Goal: Information Seeking & Learning: Learn about a topic

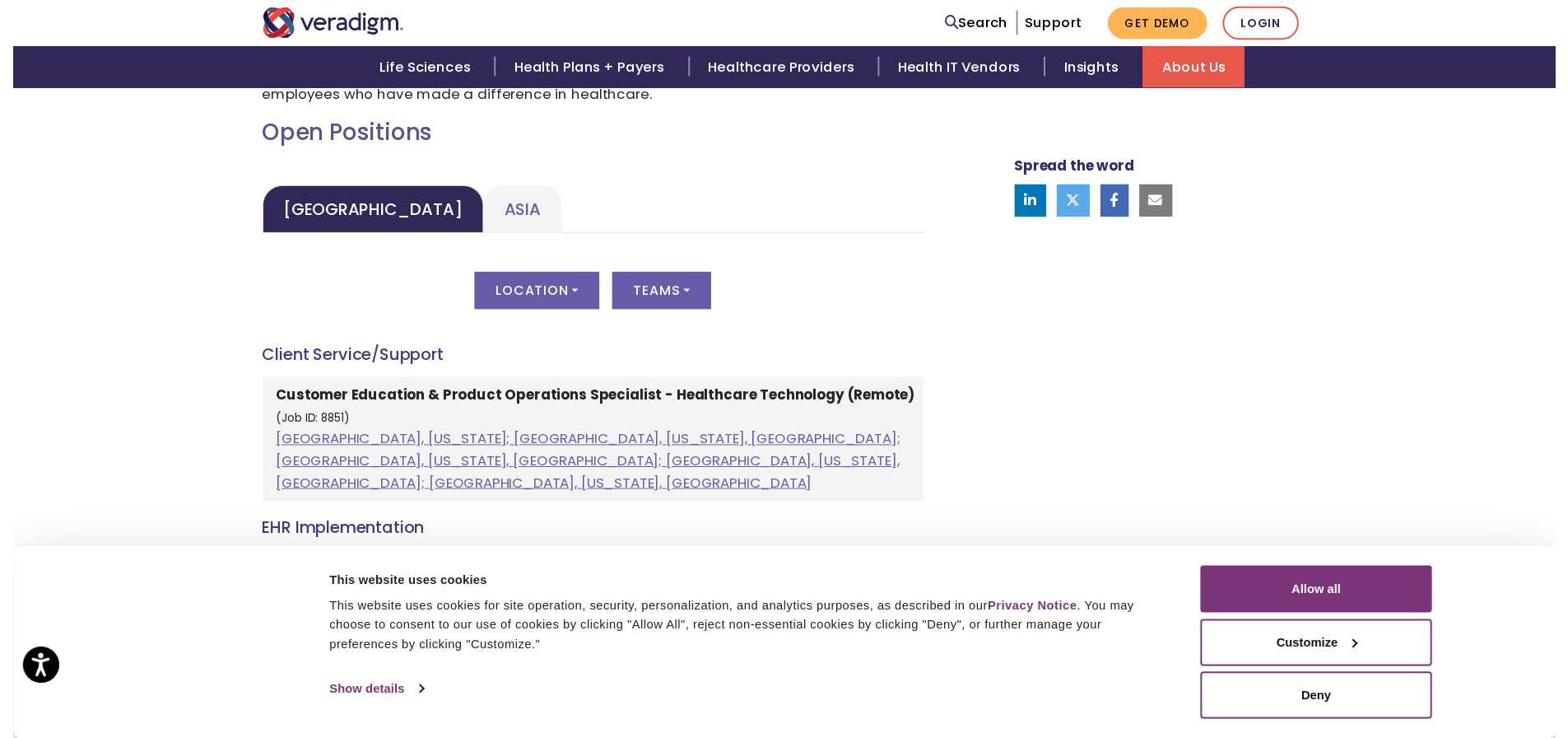
scroll to position [741, 0]
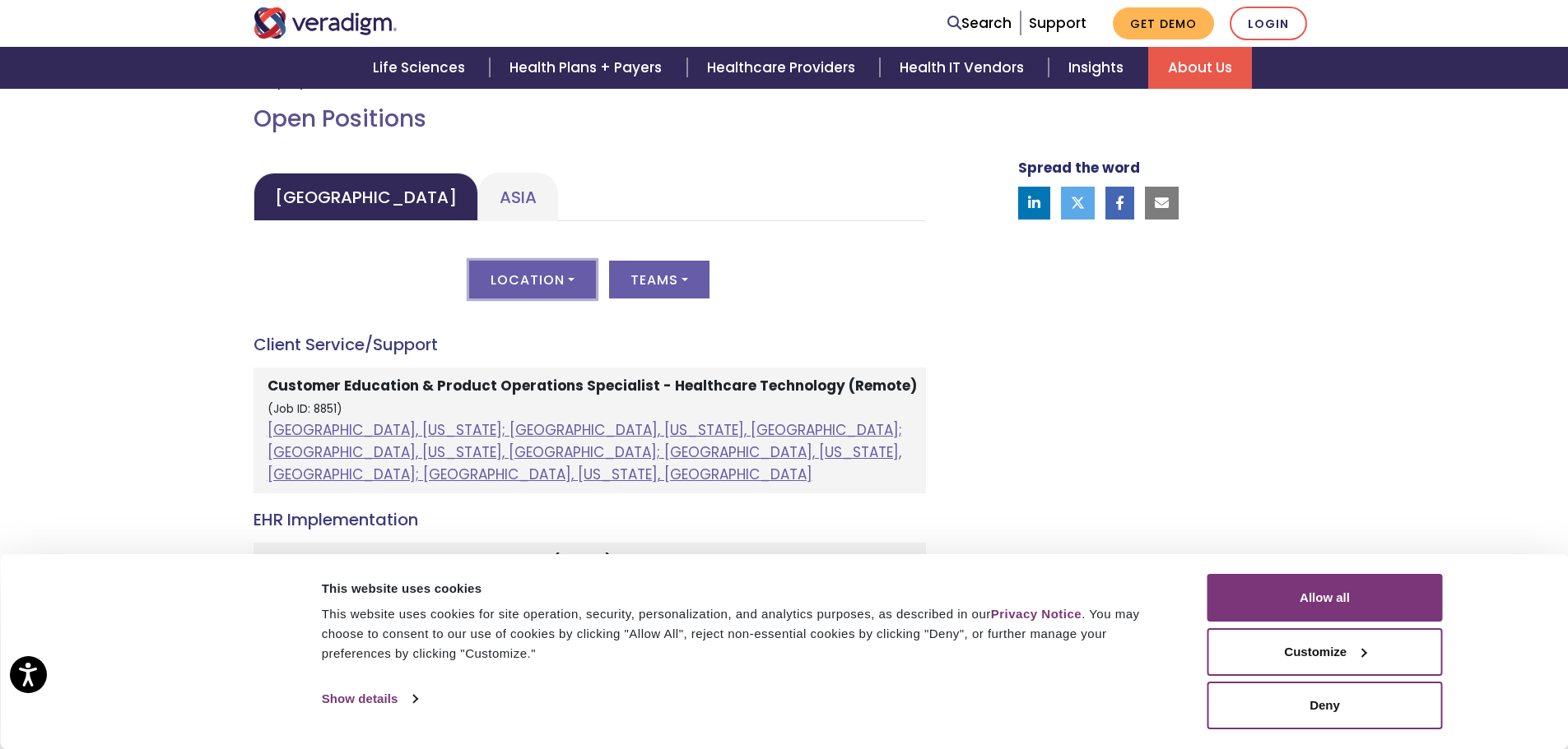
click at [550, 274] on button "Location" at bounding box center [532, 279] width 126 height 38
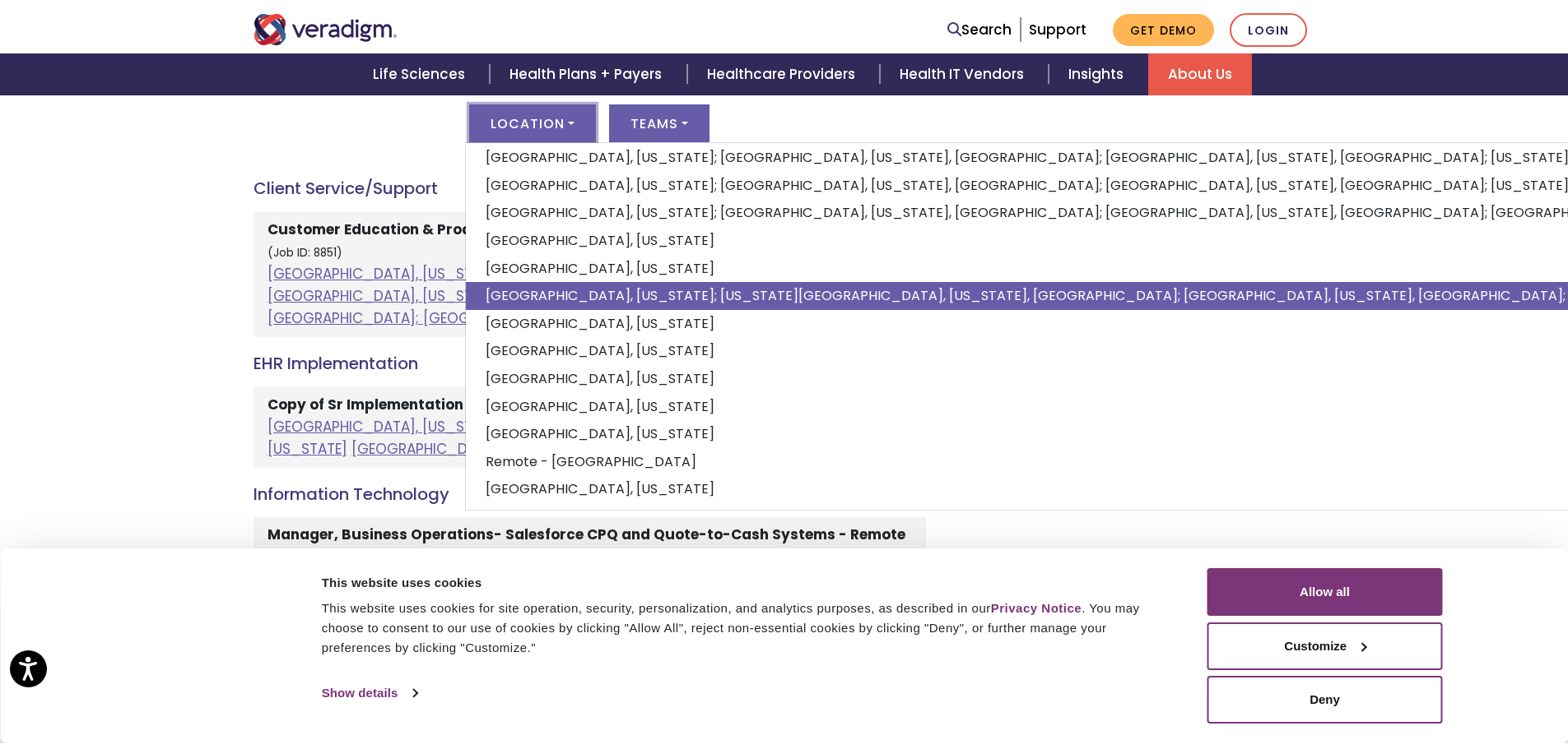
scroll to position [905, 0]
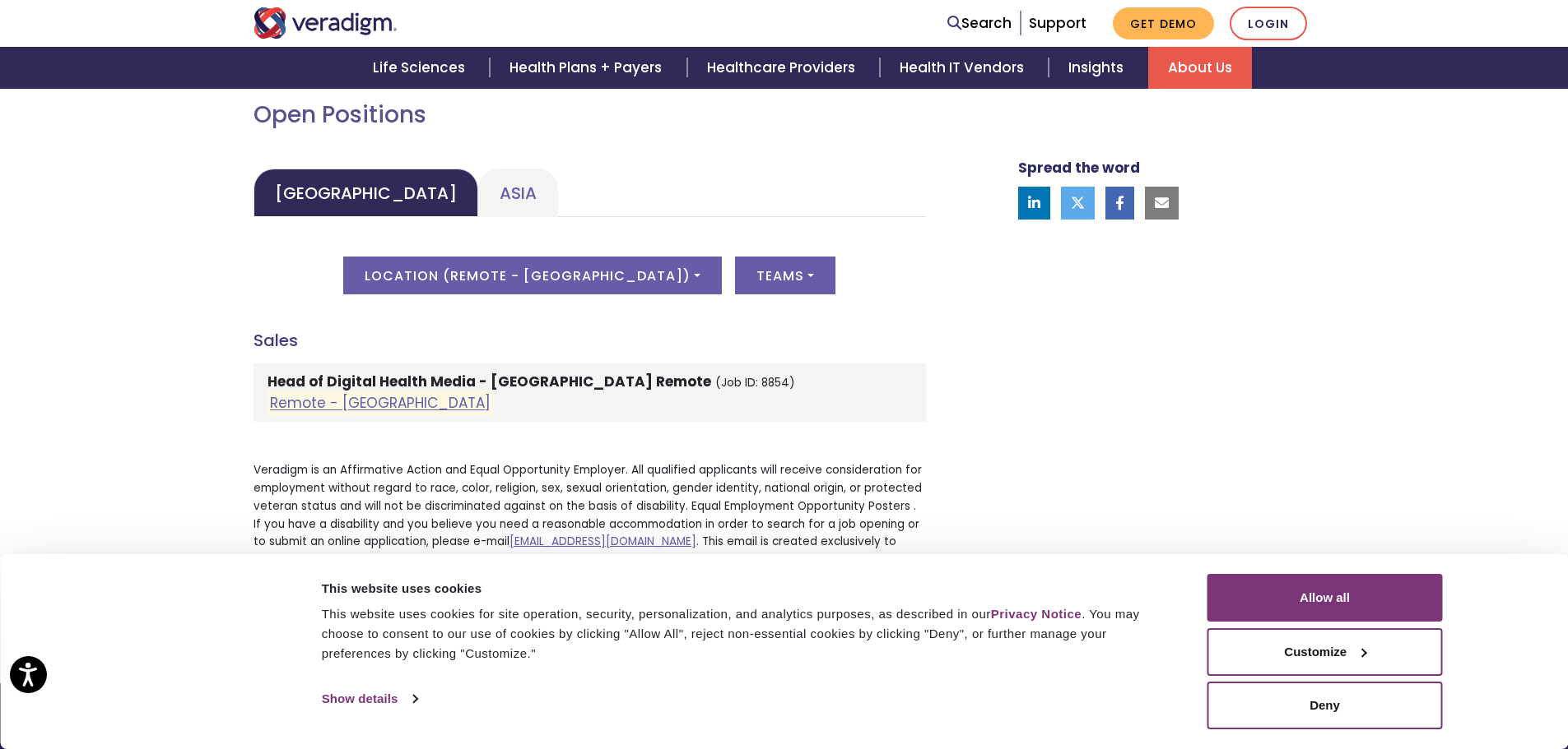
scroll to position [740, 0]
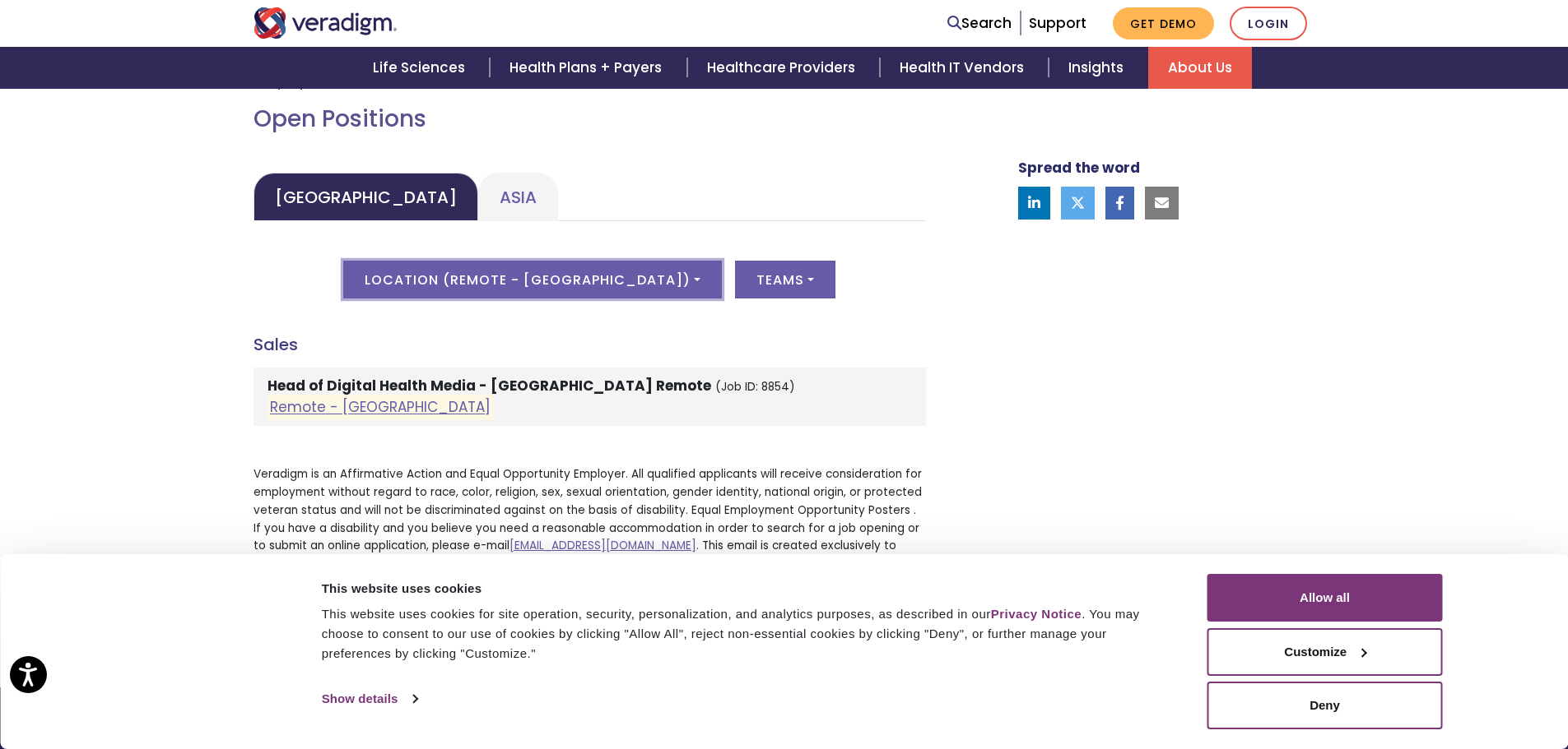
click at [488, 278] on button "Location ( Remote - [GEOGRAPHIC_DATA] )" at bounding box center [532, 279] width 378 height 38
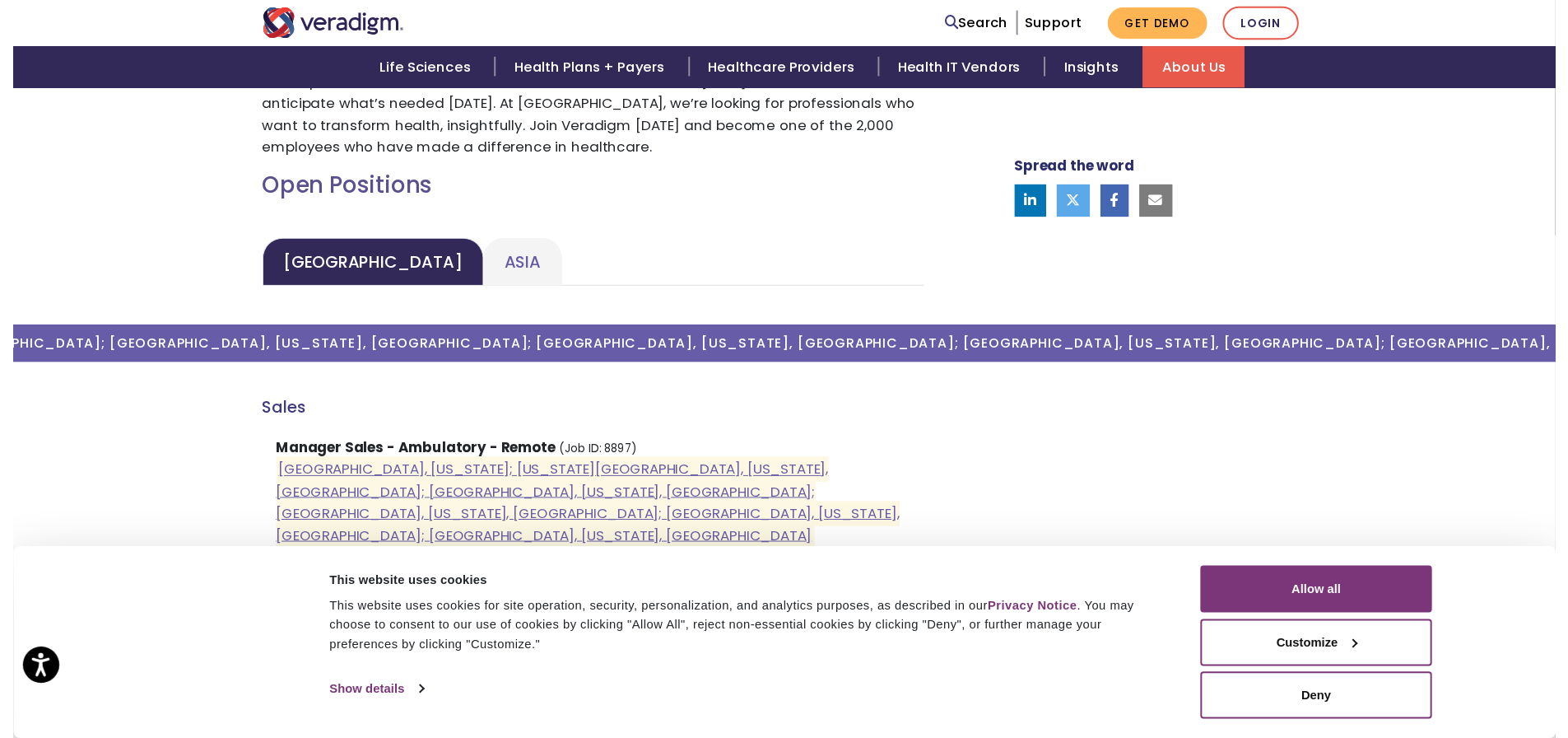
scroll to position [659, 0]
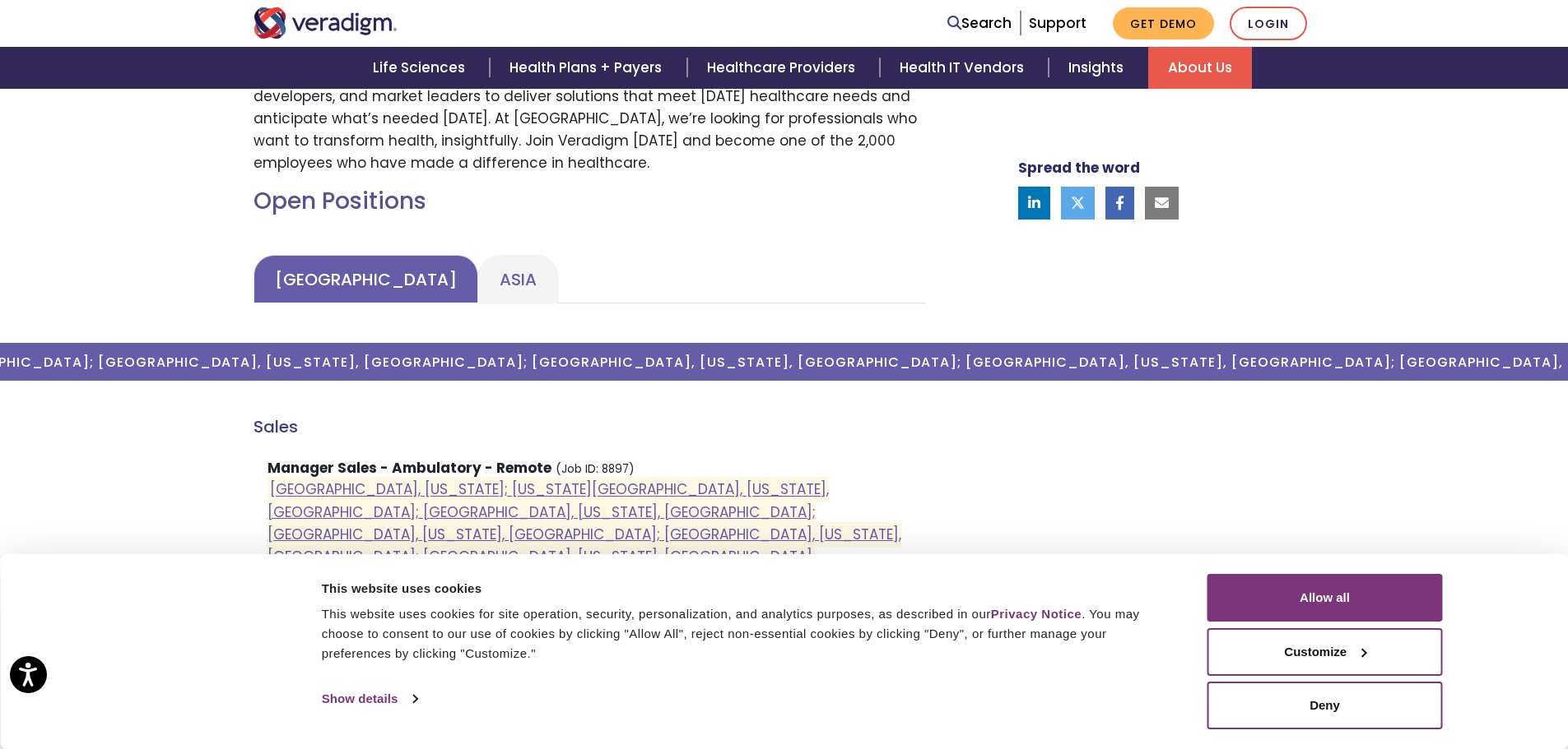
click at [353, 288] on link "[GEOGRAPHIC_DATA]" at bounding box center [366, 279] width 225 height 48
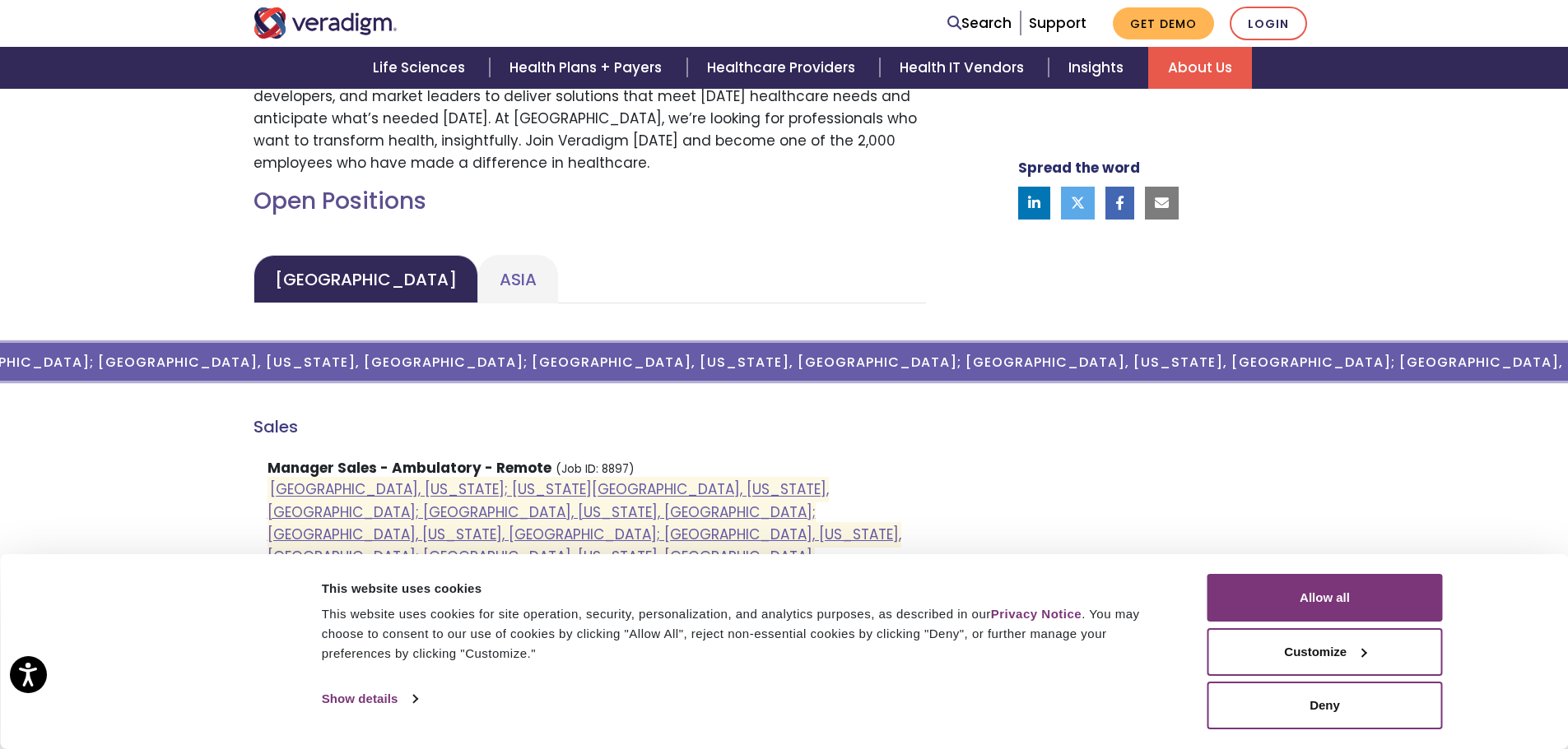
click at [405, 348] on button "Location ( [GEOGRAPHIC_DATA], [US_STATE]; [US_STATE][GEOGRAPHIC_DATA], [US_STAT…" at bounding box center [532, 361] width 2661 height 38
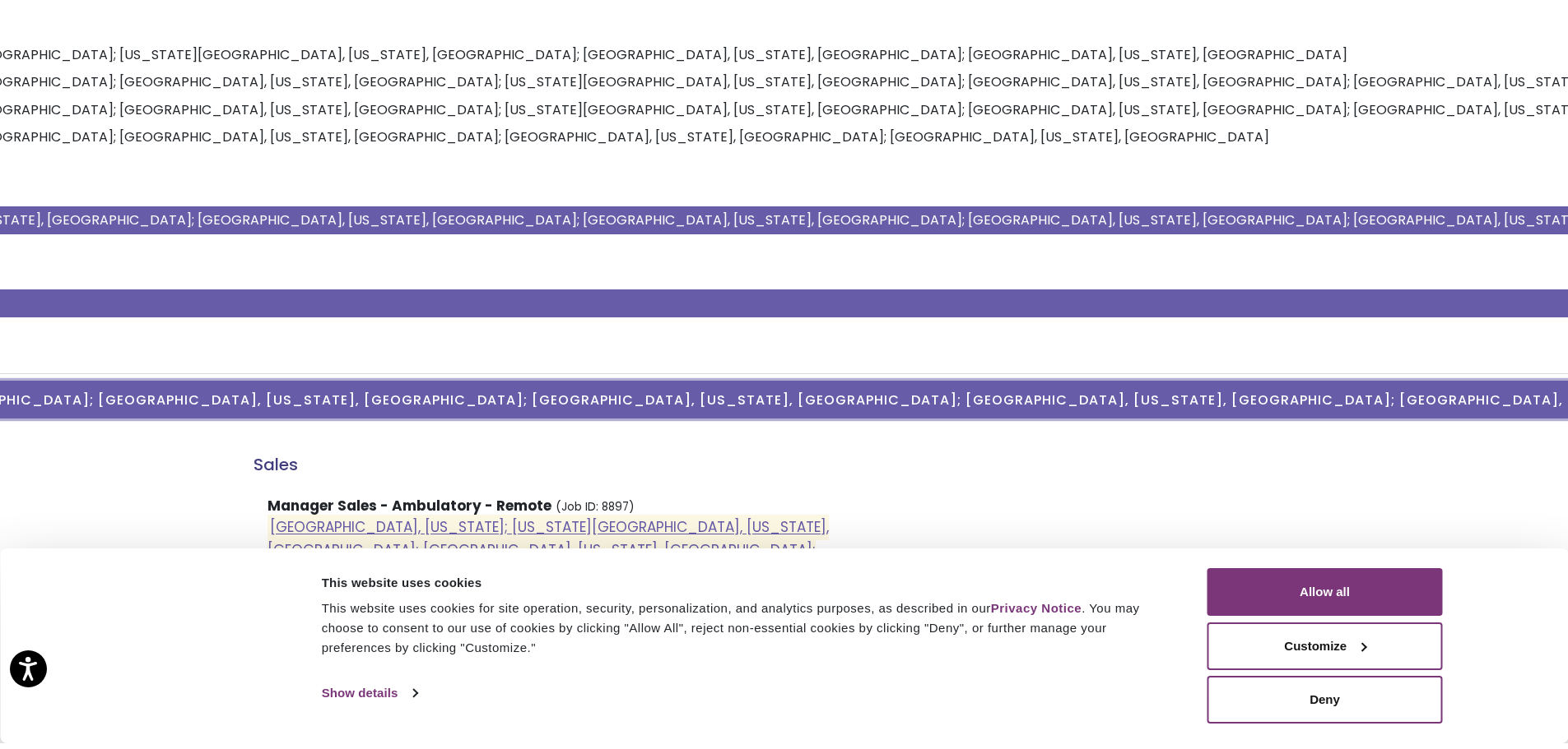
scroll to position [329, 0]
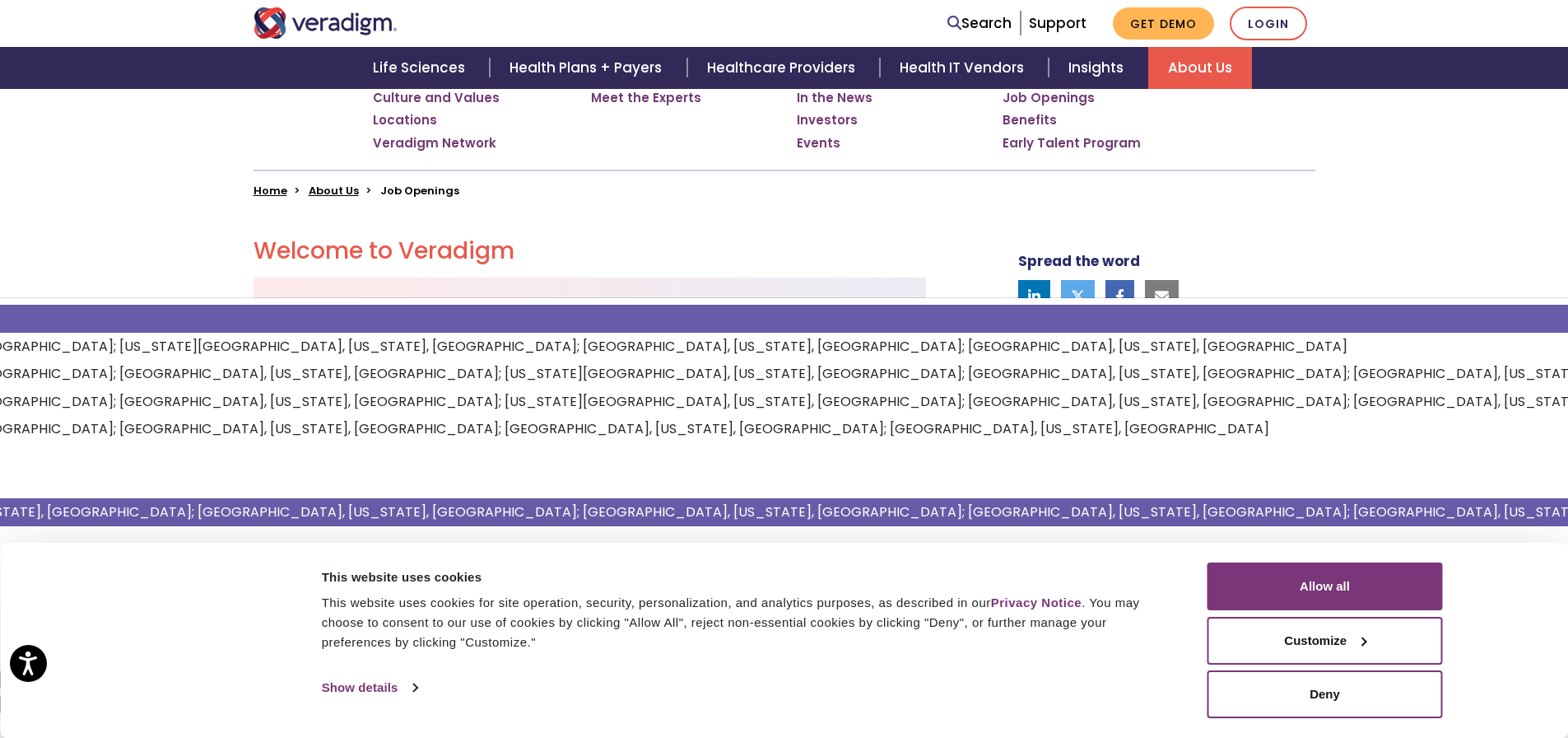
click at [130, 307] on link "All" at bounding box center [1000, 318] width 3042 height 28
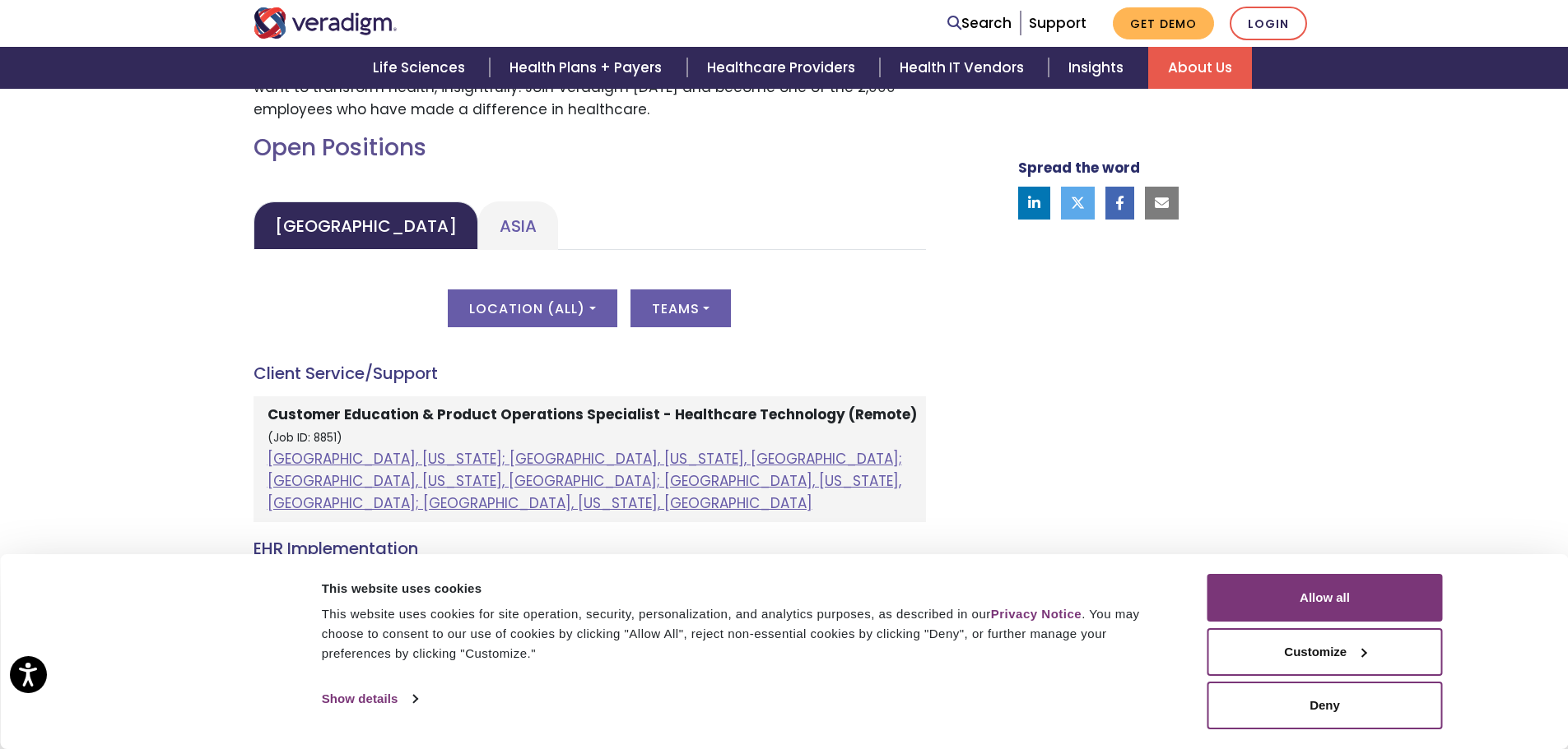
scroll to position [740, 0]
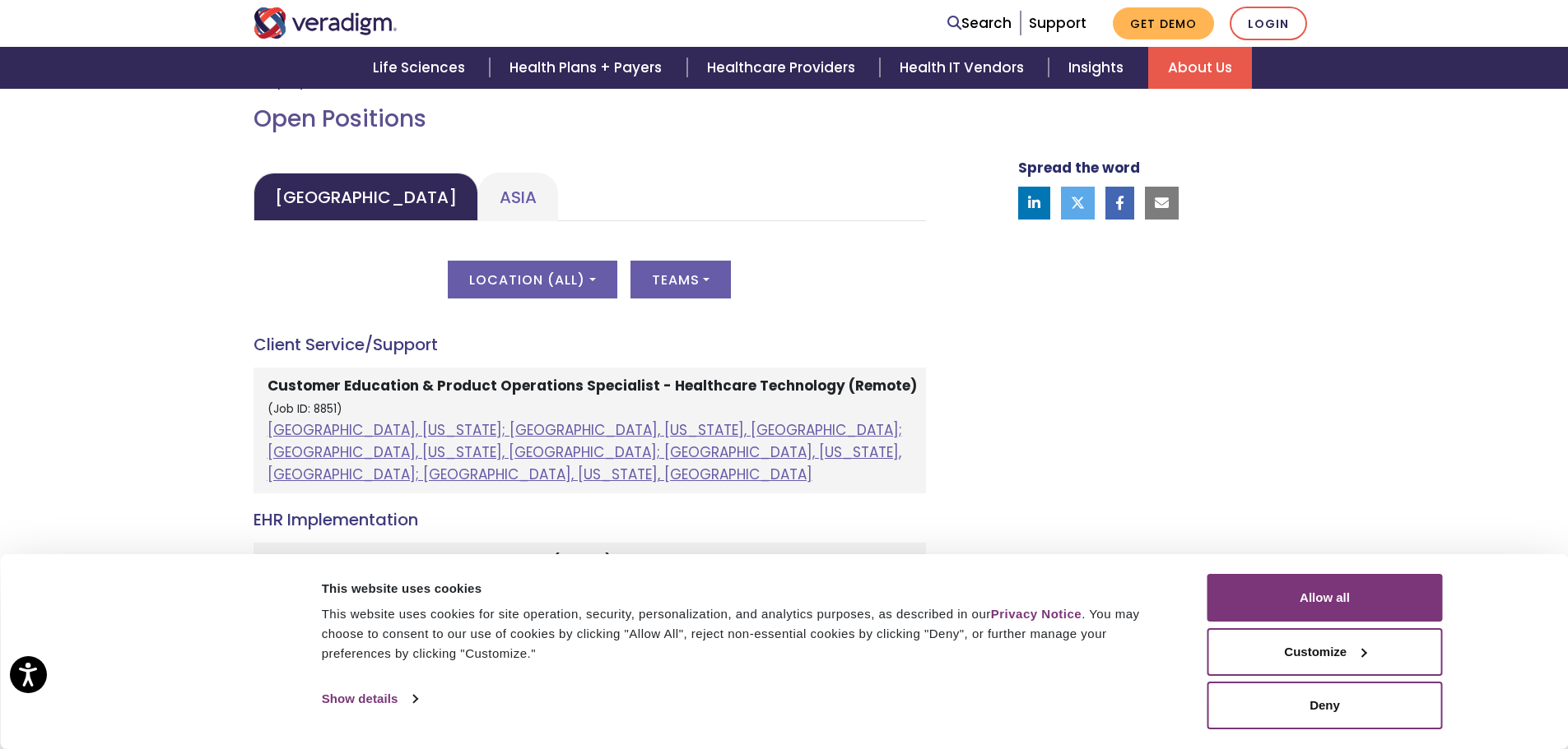
click at [713, 301] on div "Location ( All ) All [GEOGRAPHIC_DATA], [US_STATE]; [GEOGRAPHIC_DATA], [US_STAT…" at bounding box center [590, 290] width 672 height 58
click at [713, 293] on button "Teams" at bounding box center [681, 279] width 100 height 38
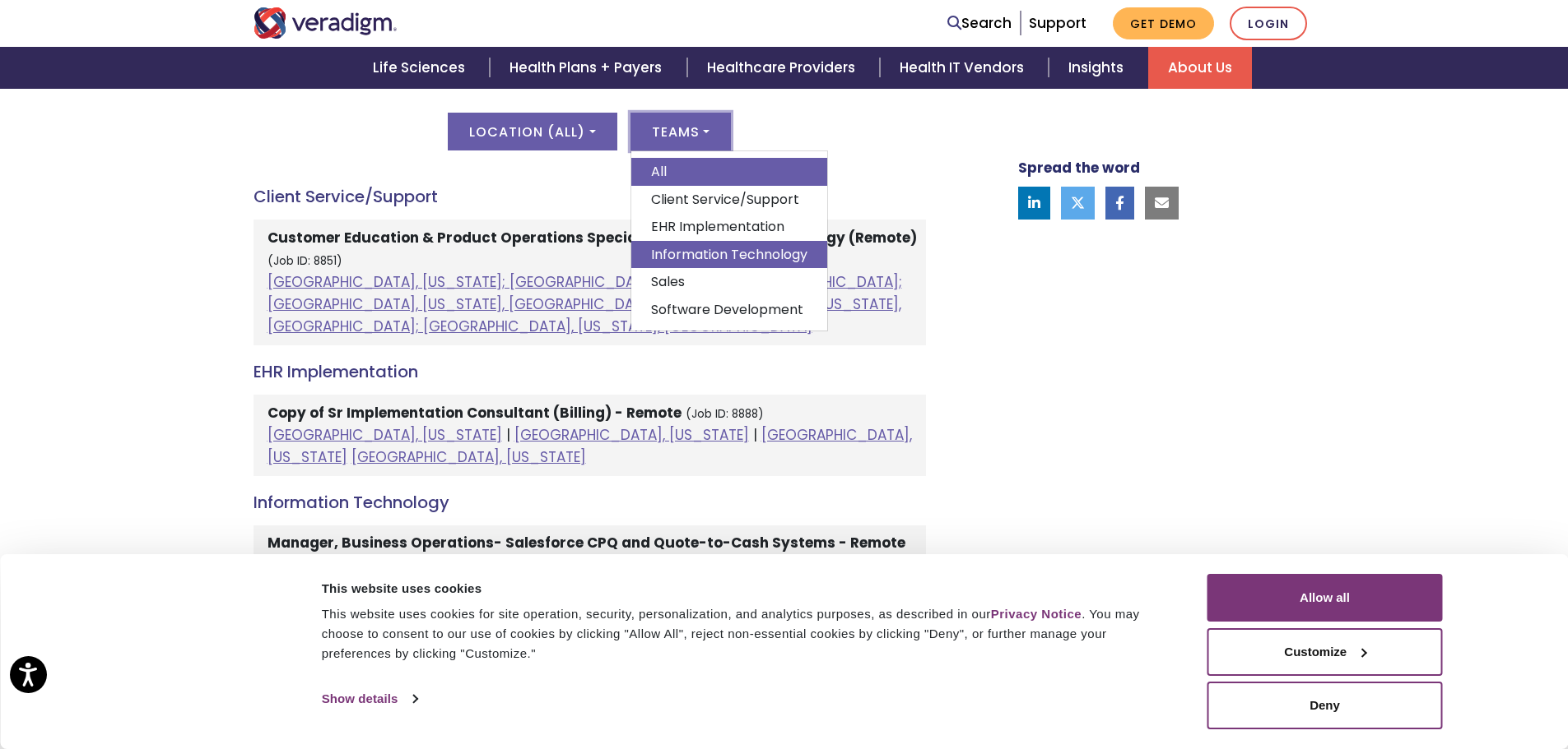
scroll to position [905, 0]
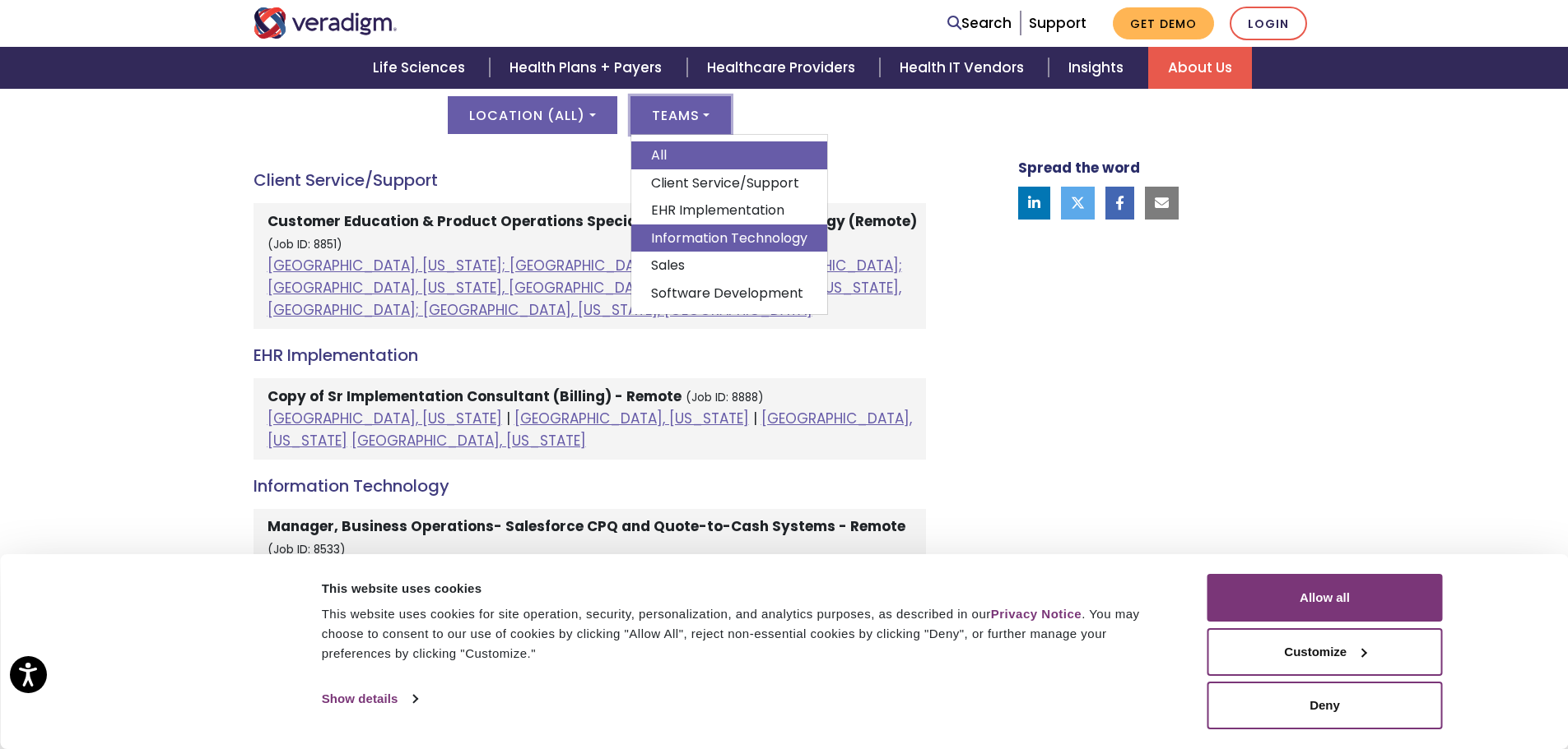
click at [715, 237] on link "Information Technology" at bounding box center [729, 238] width 196 height 28
